Goal: Answer question/provide support

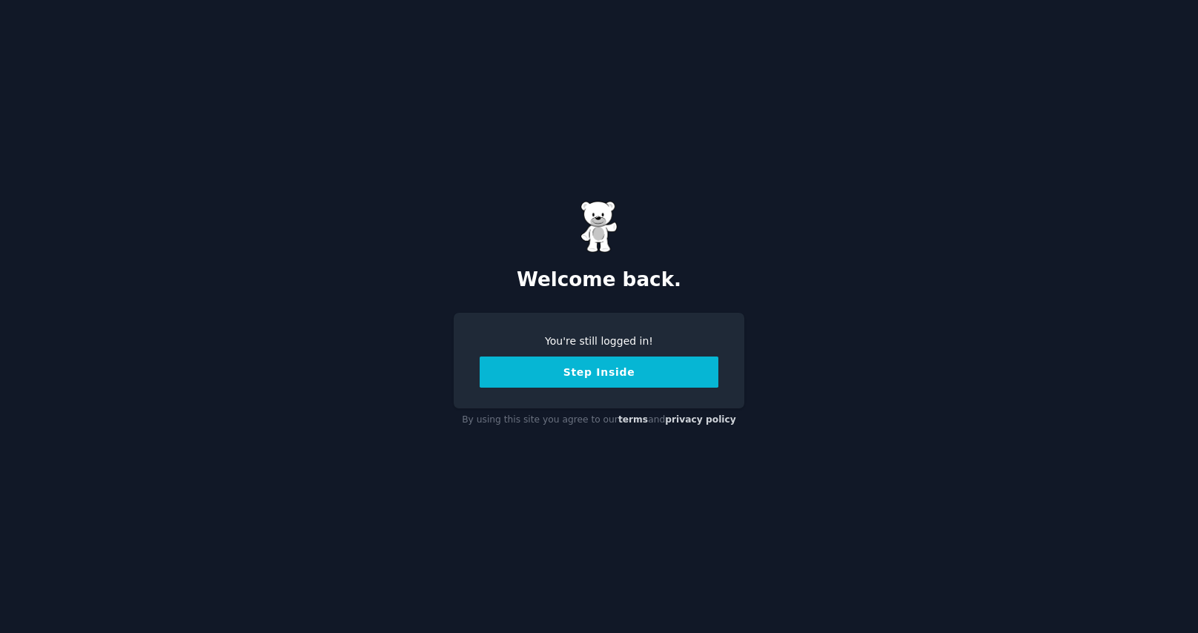
click at [595, 371] on button "Step Inside" at bounding box center [599, 372] width 239 height 31
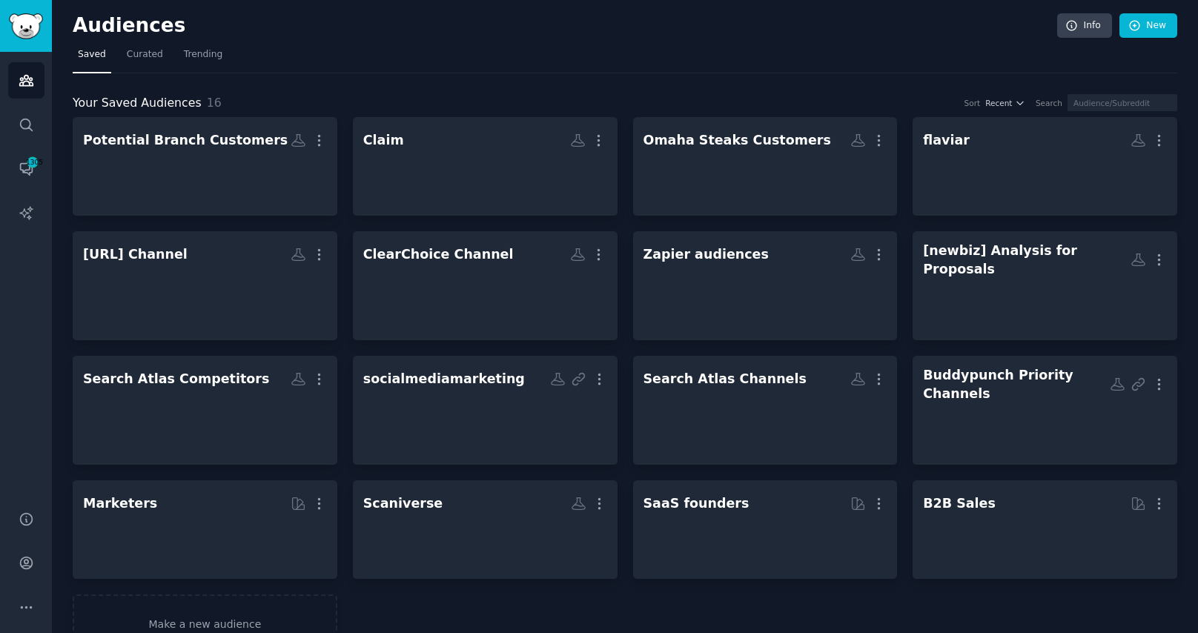
click at [173, 153] on h2 "Potential Branch Customers More" at bounding box center [205, 141] width 244 height 26
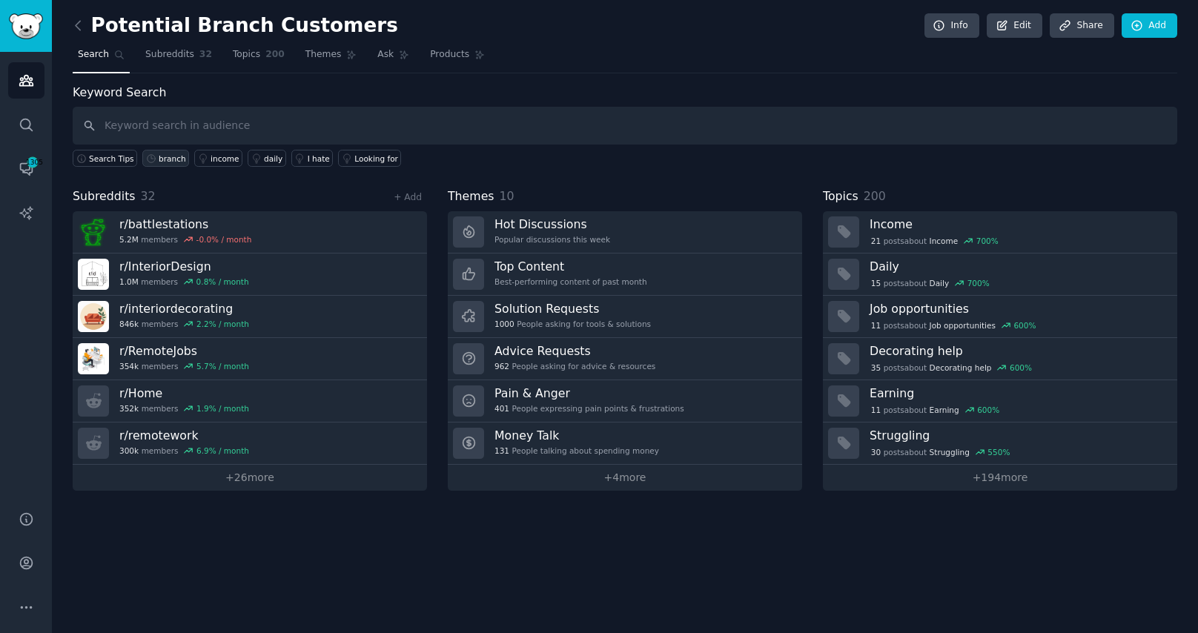
click at [170, 159] on div "branch" at bounding box center [172, 158] width 27 height 10
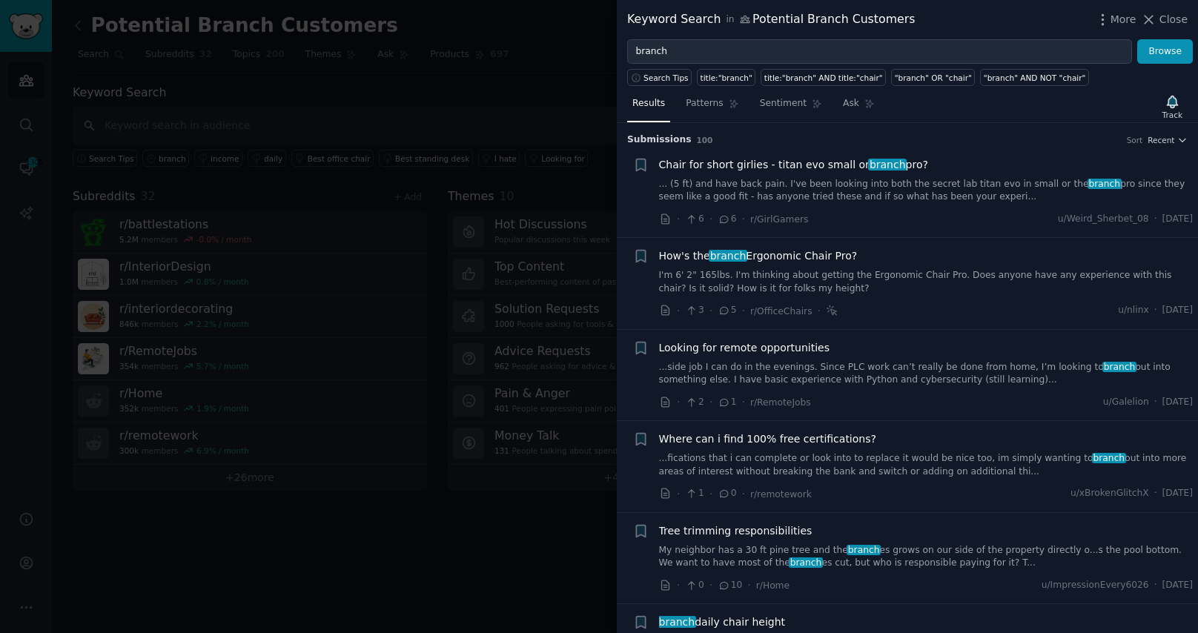
click at [887, 279] on link "I'm 6' 2" 165lbs. I'm thinking about getting the Ergonomic Chair Pro. Does anyo…" at bounding box center [926, 282] width 535 height 26
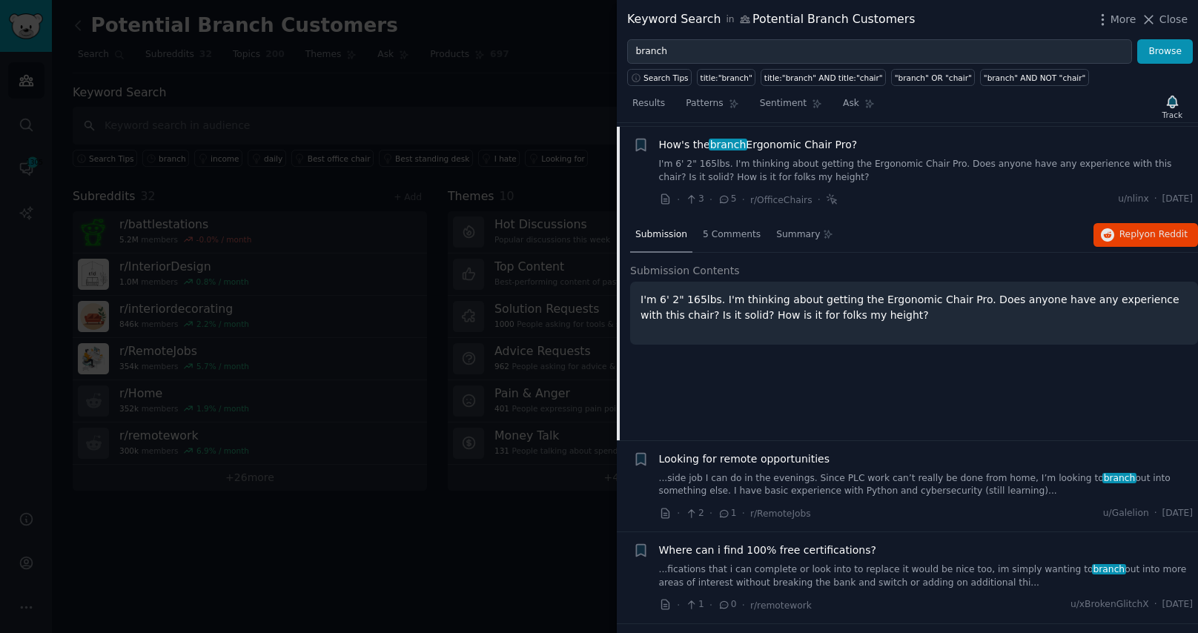
scroll to position [115, 0]
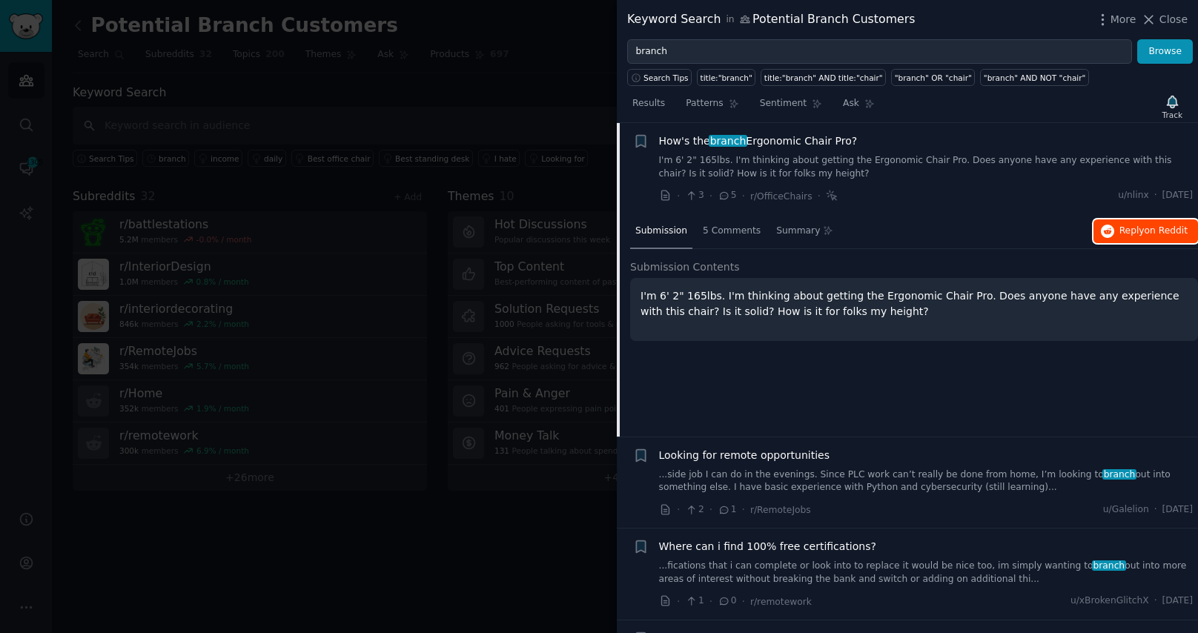
click at [1111, 228] on button "Reply on Reddit" at bounding box center [1146, 231] width 105 height 24
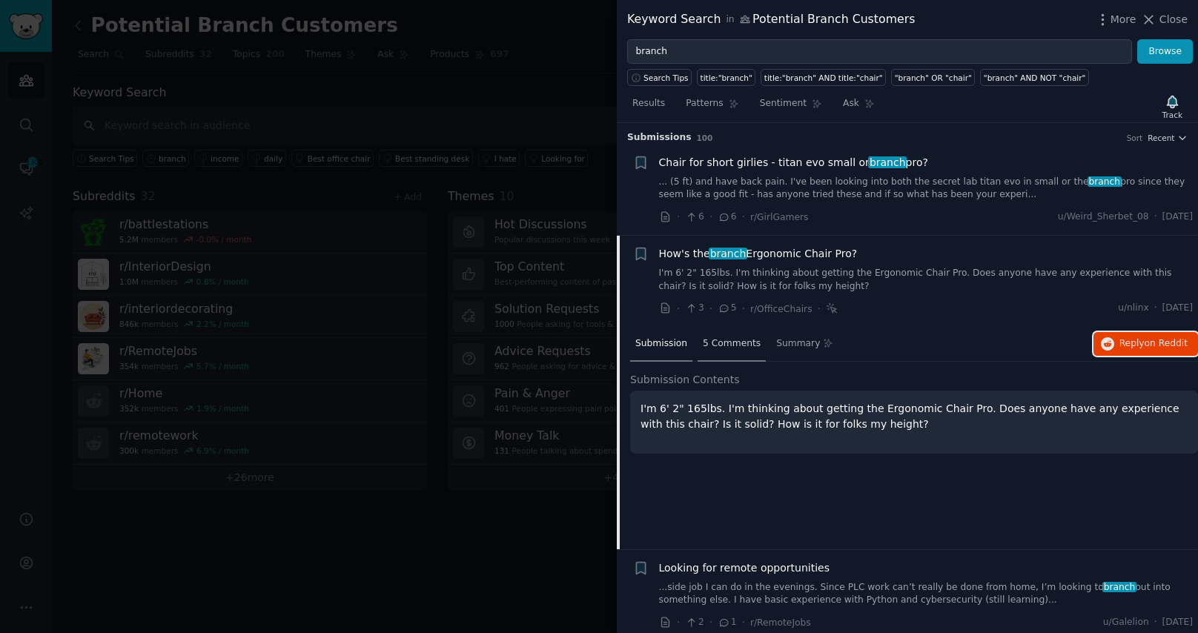
scroll to position [0, 0]
click at [968, 187] on link "... (5 ft) and have back pain. I've been looking into both the secret lab titan…" at bounding box center [926, 191] width 535 height 26
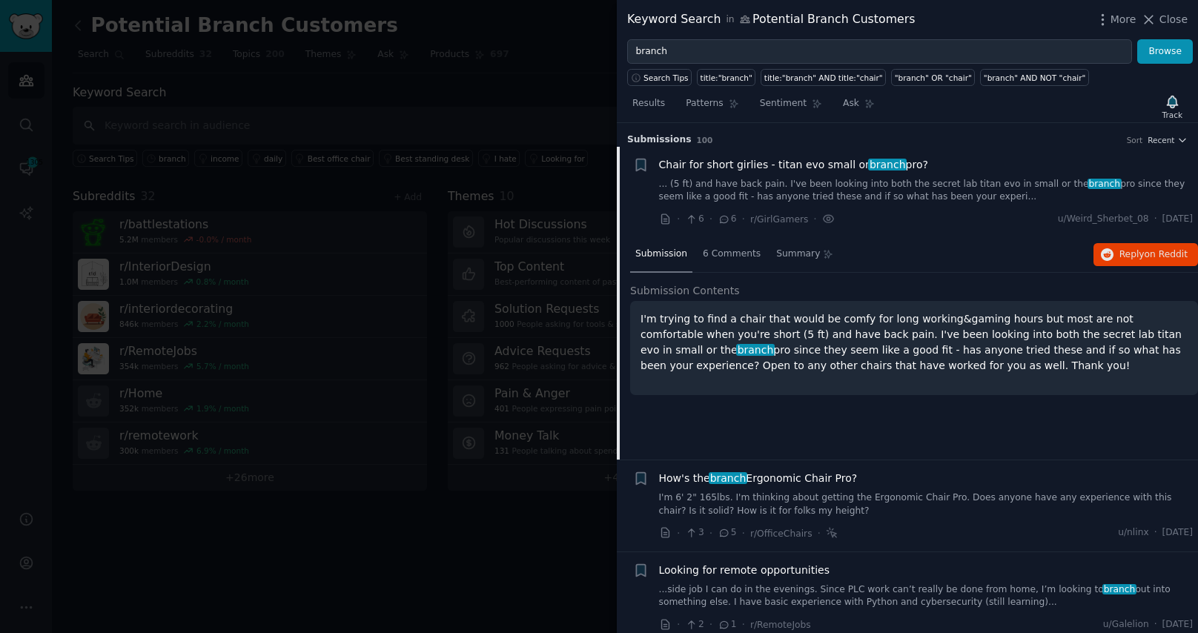
scroll to position [23, 0]
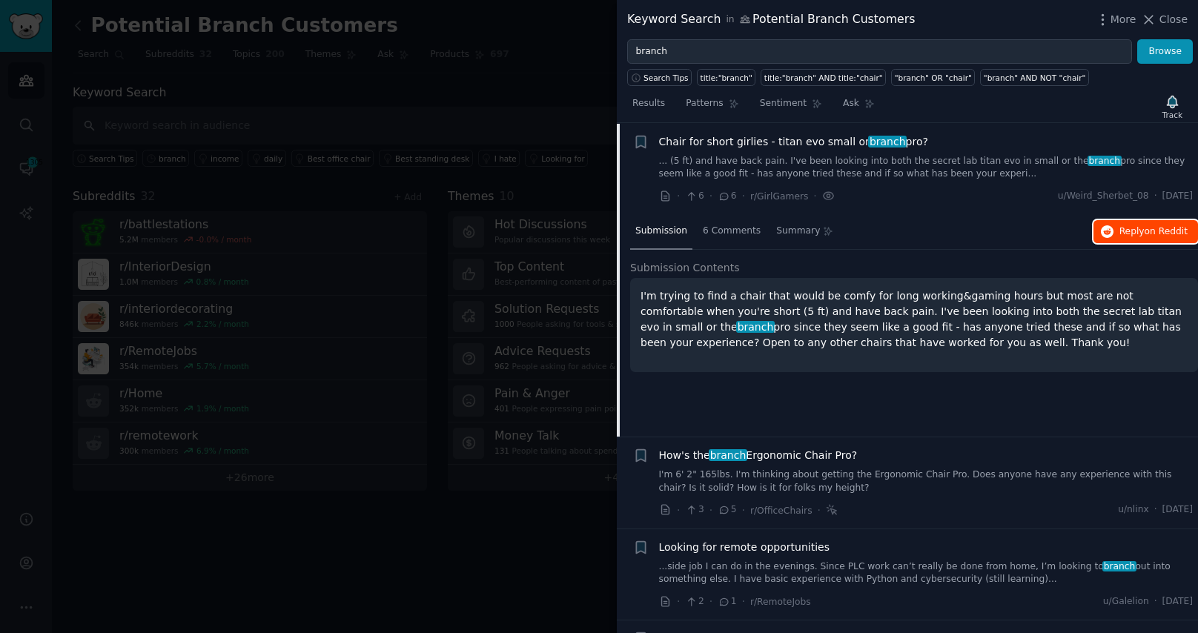
click at [1120, 228] on span "Reply on Reddit" at bounding box center [1154, 231] width 68 height 13
click at [532, 62] on div at bounding box center [599, 316] width 1198 height 633
